Goal: Task Accomplishment & Management: Manage account settings

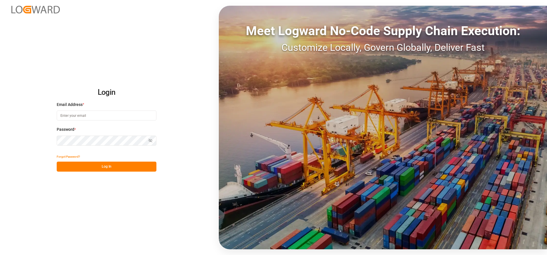
type input "[PERSON_NAME][EMAIL_ADDRESS][DATE][DOMAIN_NAME]"
click at [68, 167] on button "Log In" at bounding box center [107, 166] width 100 height 10
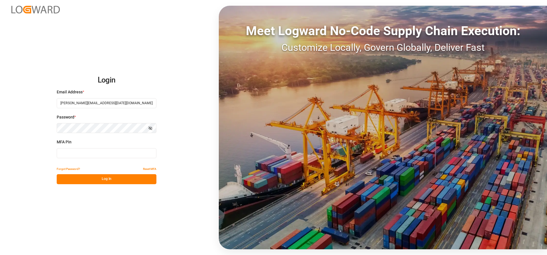
click at [76, 151] on input at bounding box center [107, 153] width 100 height 10
click at [73, 152] on input at bounding box center [107, 153] width 100 height 10
type input "4"
type input "258127"
click at [103, 174] on button "Log In" at bounding box center [107, 179] width 100 height 10
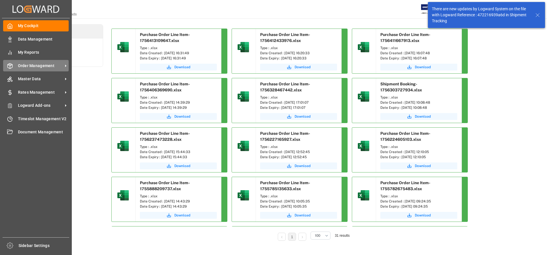
click at [42, 66] on span "Order Management" at bounding box center [40, 66] width 45 height 6
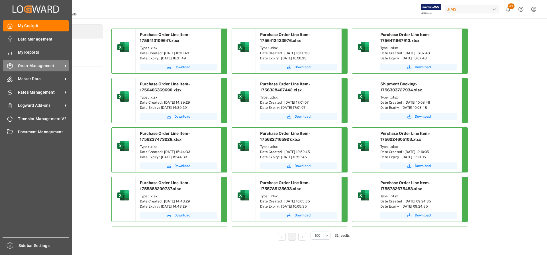
click at [55, 63] on span "Order Management" at bounding box center [40, 66] width 45 height 6
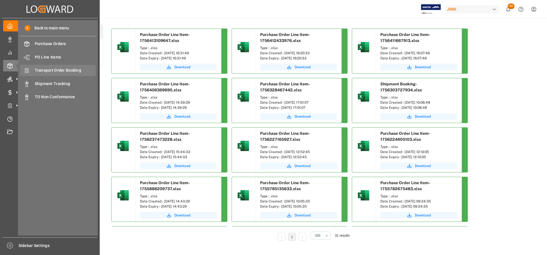
click at [52, 69] on span "Transport Order Booking" at bounding box center [65, 70] width 61 height 6
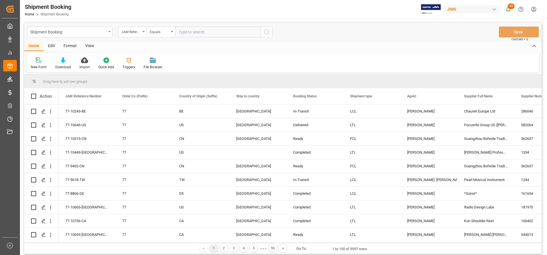
click at [186, 30] on input "text" at bounding box center [218, 32] width 86 height 11
type input "77-10689-[GEOGRAPHIC_DATA]"
click at [271, 33] on button "search button" at bounding box center [267, 32] width 12 height 11
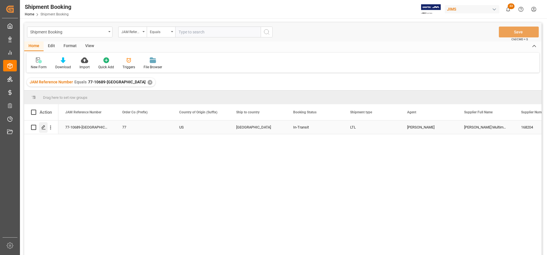
click at [43, 128] on polygon "Press SPACE to select this row." at bounding box center [43, 126] width 3 height 3
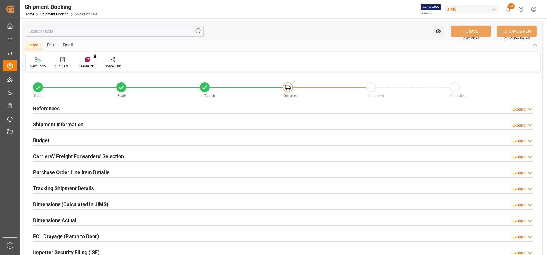
type input "0"
type input "7"
type input "[DATE] 00:00"
type input "[DATE]"
click at [55, 109] on h2 "References" at bounding box center [46, 108] width 27 height 8
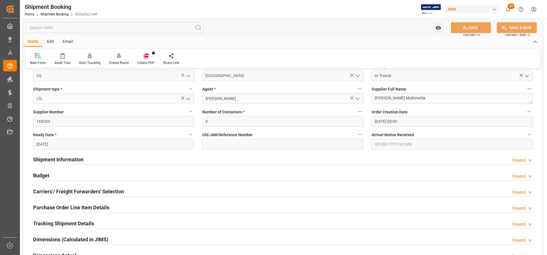
scroll to position [86, 0]
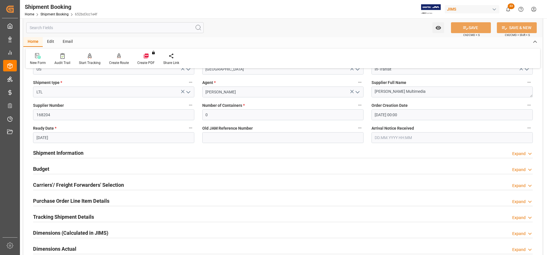
click at [58, 153] on h2 "Shipment Information" at bounding box center [58, 153] width 50 height 8
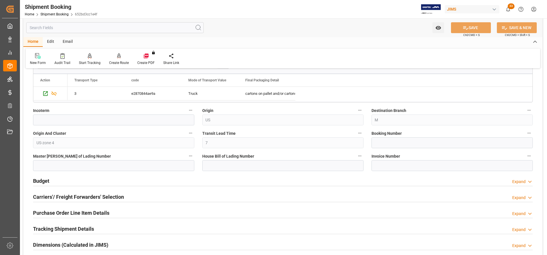
scroll to position [314, 0]
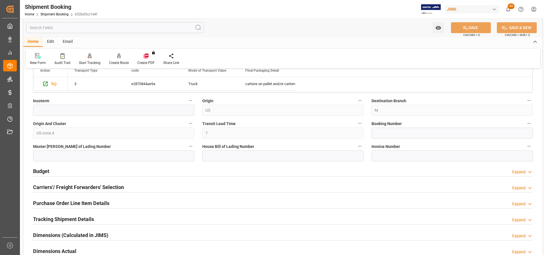
click at [40, 186] on h2 "Carriers'/ Freight Forwarders' Selection" at bounding box center [78, 187] width 91 height 8
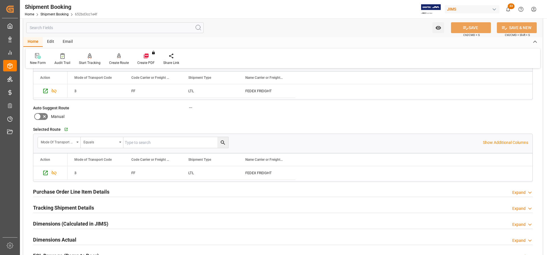
scroll to position [485, 0]
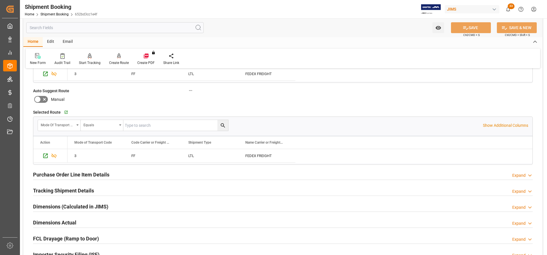
click at [57, 173] on h2 "Purchase Order Line Item Details" at bounding box center [71, 174] width 76 height 8
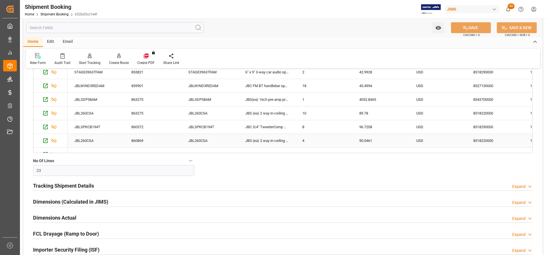
scroll to position [713, 0]
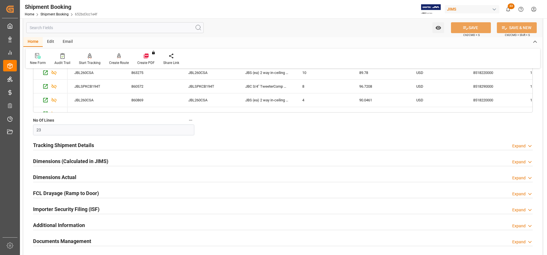
click at [50, 145] on h2 "Tracking Shipment Details" at bounding box center [63, 145] width 61 height 8
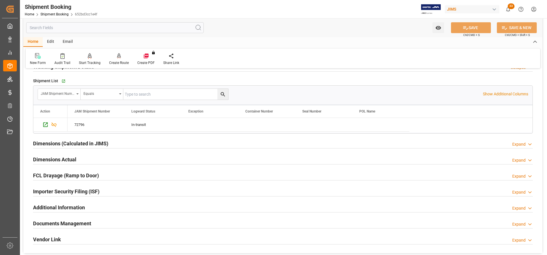
scroll to position [798, 0]
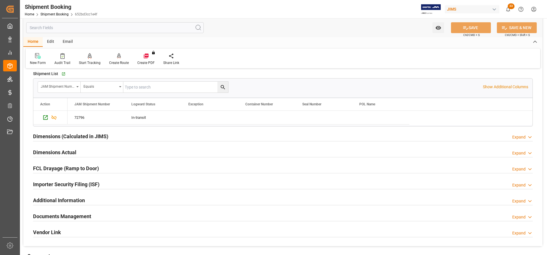
click at [39, 152] on h2 "Dimensions Actual" at bounding box center [54, 152] width 43 height 8
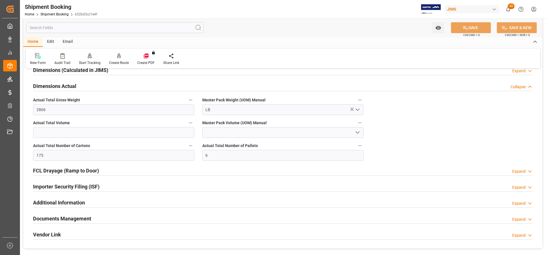
scroll to position [884, 0]
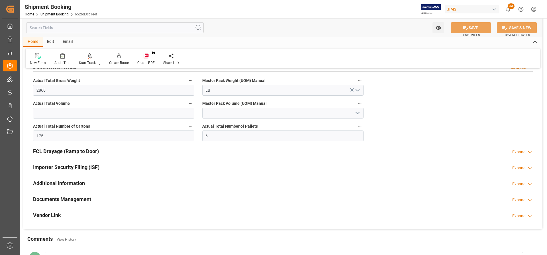
click at [54, 199] on h2 "Documents Management" at bounding box center [62, 199] width 58 height 8
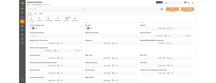
scroll to position [1083, 0]
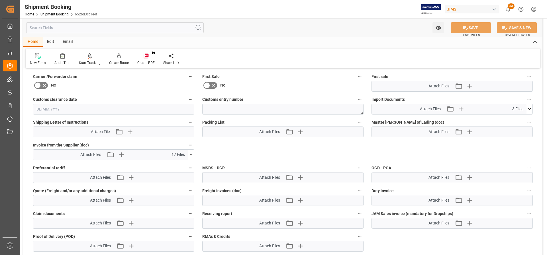
click at [531, 107] on icon at bounding box center [530, 109] width 6 height 6
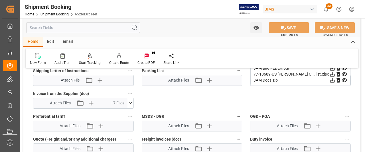
scroll to position [1026, 0]
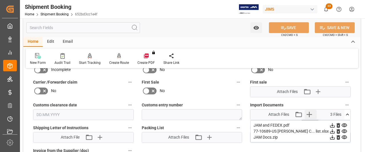
click at [310, 110] on icon "button" at bounding box center [308, 114] width 9 height 9
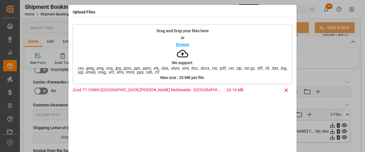
click at [283, 91] on icon at bounding box center [286, 90] width 6 height 6
click at [283, 90] on icon at bounding box center [286, 90] width 6 height 6
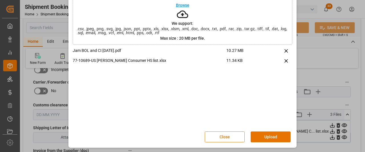
scroll to position [39, 0]
click at [271, 138] on button "Upload" at bounding box center [271, 136] width 40 height 11
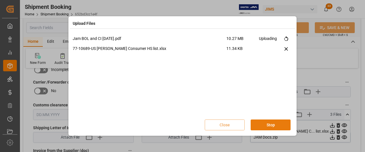
scroll to position [0, 0]
click at [218, 90] on div "Jam BOL and CI [DATE].pdf 10.27 MB Uploading 77-10689-US [PERSON_NAME] Consumer…" at bounding box center [182, 76] width 219 height 80
click at [227, 91] on div "Jam BOL and CI [DATE].pdf 10.27 MB Uploading 77-10689-US [PERSON_NAME] Consumer…" at bounding box center [182, 76] width 219 height 80
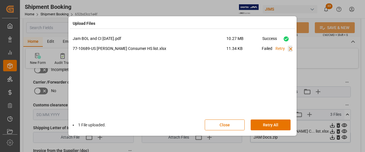
click at [292, 49] on div "Jam BOL and CI [DATE].pdf 10.27 MB Success 77-10689-US [PERSON_NAME] Consumer H…" at bounding box center [182, 83] width 225 height 101
click at [290, 48] on icon at bounding box center [291, 49] width 6 height 6
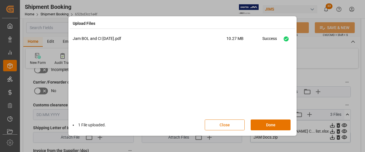
click at [221, 124] on button "Close" at bounding box center [225, 124] width 40 height 11
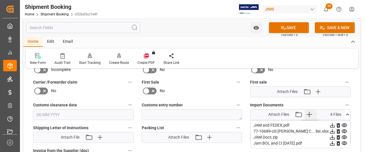
click at [310, 112] on icon "button" at bounding box center [308, 114] width 5 height 5
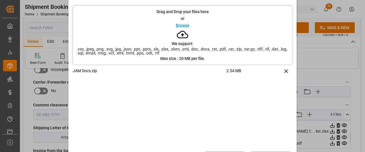
scroll to position [39, 0]
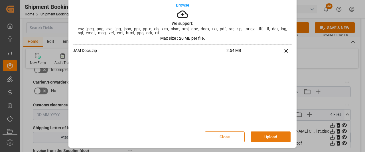
click at [265, 137] on button "Upload" at bounding box center [271, 136] width 40 height 11
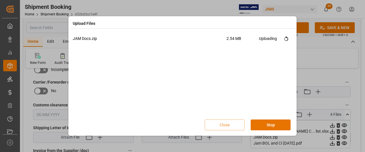
scroll to position [0, 0]
click at [229, 124] on button "Close" at bounding box center [225, 124] width 40 height 11
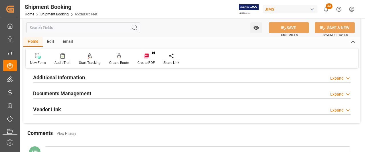
scroll to position [200, 0]
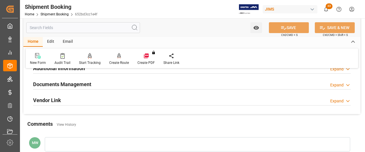
click at [348, 98] on icon at bounding box center [348, 101] width 6 height 6
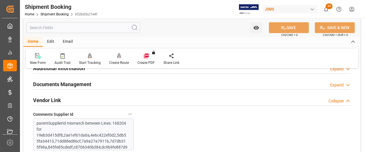
click at [345, 82] on icon at bounding box center [348, 85] width 6 height 6
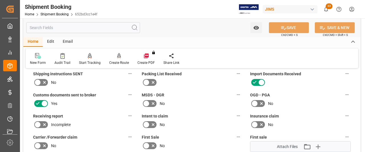
scroll to position [228, 0]
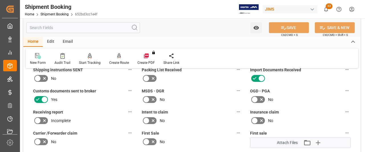
drag, startPoint x: 39, startPoint y: 76, endPoint x: 39, endPoint y: 83, distance: 6.8
click at [39, 83] on div "Shipping instructions SENT No" at bounding box center [83, 74] width 109 height 21
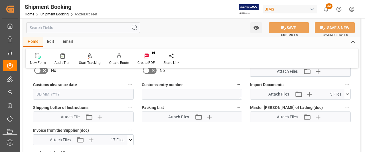
scroll to position [285, 0]
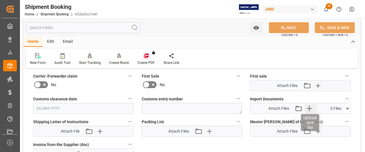
click at [309, 106] on icon "button" at bounding box center [308, 108] width 5 height 5
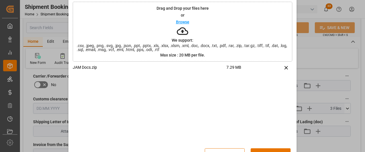
scroll to position [39, 0]
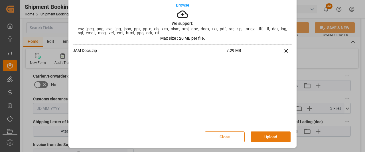
click at [268, 137] on button "Upload" at bounding box center [271, 136] width 40 height 11
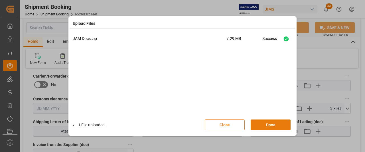
drag, startPoint x: 267, startPoint y: 125, endPoint x: 258, endPoint y: 120, distance: 10.2
click at [267, 125] on button "Done" at bounding box center [271, 124] width 40 height 11
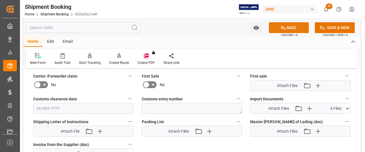
click at [295, 28] on button "SAVE" at bounding box center [289, 27] width 40 height 11
